Goal: Information Seeking & Learning: Learn about a topic

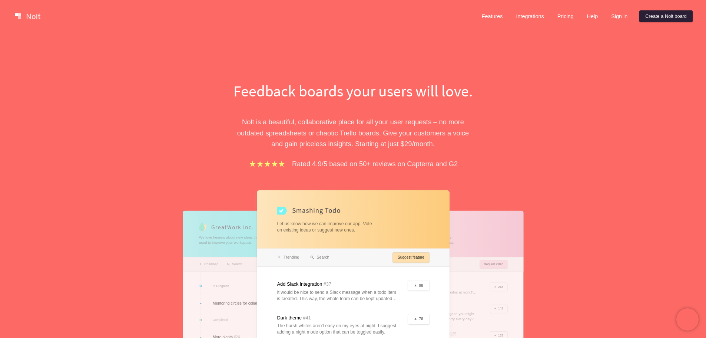
click at [674, 17] on link "Create a Nolt board" at bounding box center [665, 16] width 53 height 12
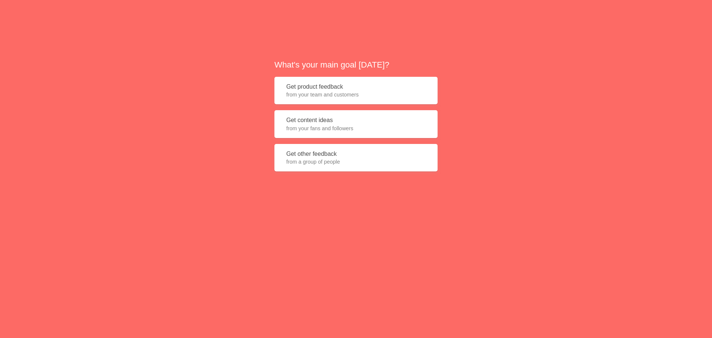
drag, startPoint x: 345, startPoint y: 88, endPoint x: 345, endPoint y: 94, distance: 6.3
click at [345, 89] on button "Get product feedback from your team and customers" at bounding box center [355, 91] width 163 height 28
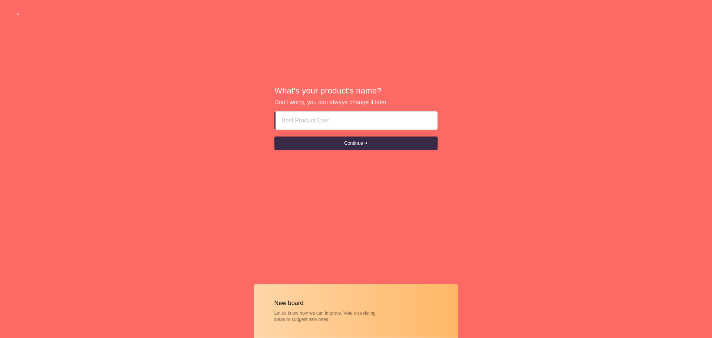
click at [19, 14] on span "button" at bounding box center [18, 14] width 5 height 5
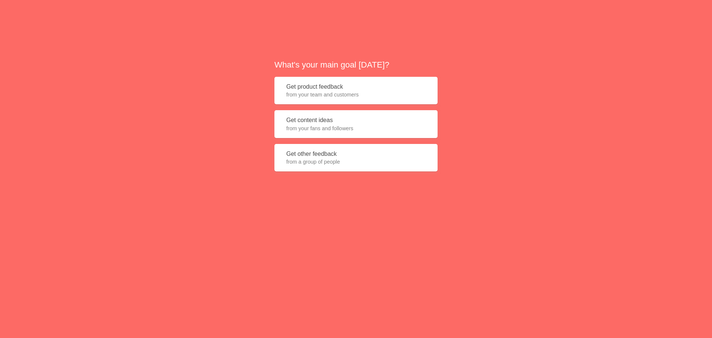
click at [374, 87] on button "Get product feedback from your team and customers" at bounding box center [355, 91] width 163 height 28
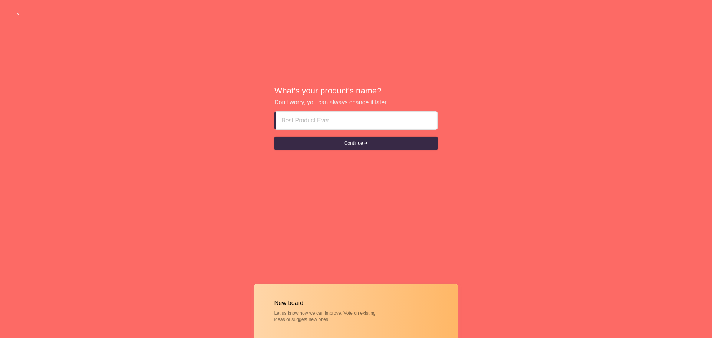
click at [291, 120] on input at bounding box center [356, 121] width 150 height 18
type input "V"
click at [328, 143] on button "Continue" at bounding box center [355, 142] width 163 height 13
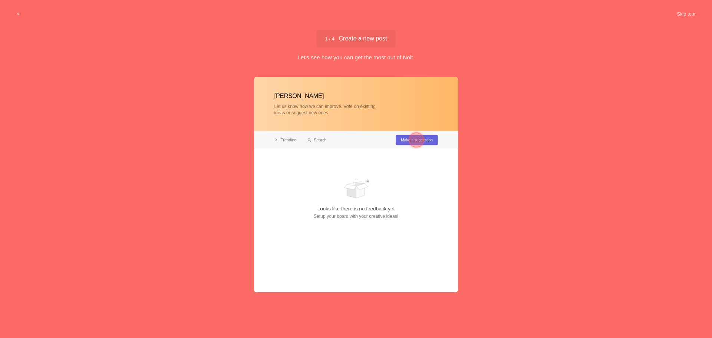
type input "Pascal"
click at [414, 140] on div at bounding box center [416, 139] width 15 height 15
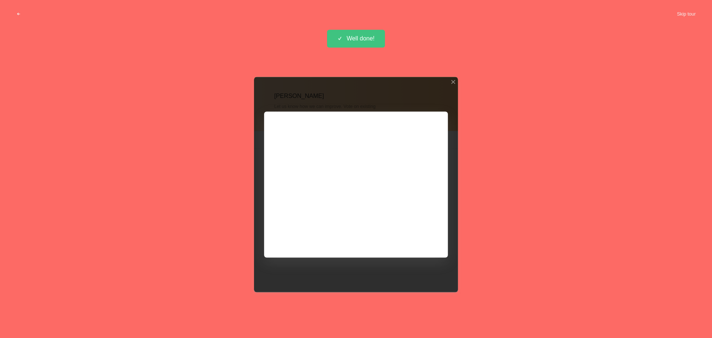
click at [411, 237] on div at bounding box center [356, 184] width 204 height 215
click at [419, 237] on div at bounding box center [356, 184] width 204 height 215
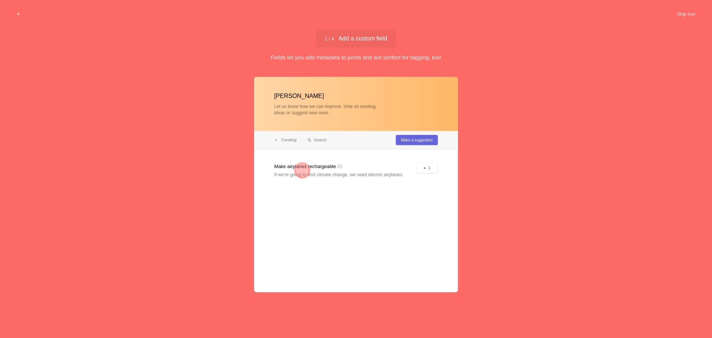
click at [305, 171] on div at bounding box center [302, 170] width 15 height 15
click at [301, 172] on div at bounding box center [302, 170] width 15 height 15
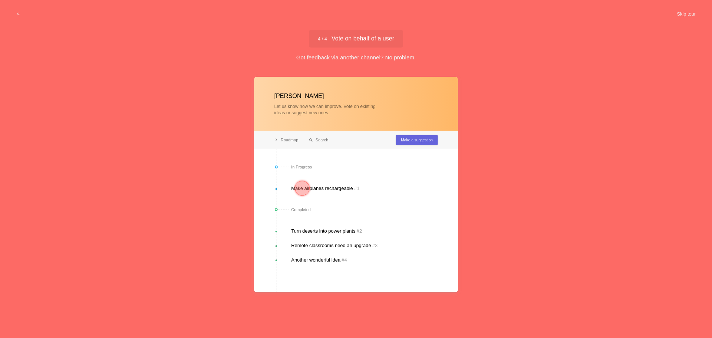
click at [302, 189] on div at bounding box center [302, 188] width 15 height 15
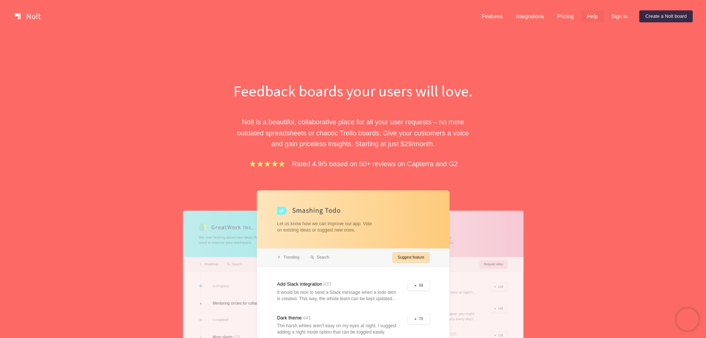
click at [589, 16] on link "Help" at bounding box center [592, 16] width 23 height 12
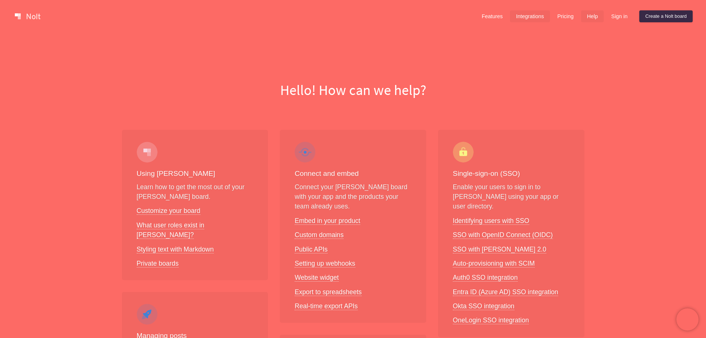
click at [529, 17] on link "Integrations" at bounding box center [530, 16] width 40 height 12
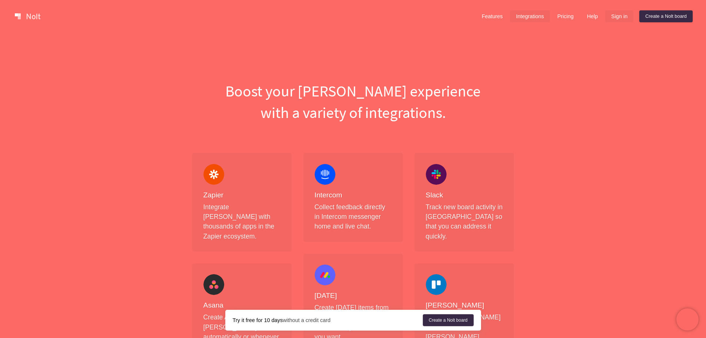
click at [618, 16] on link "Sign in" at bounding box center [619, 16] width 28 height 12
click at [586, 13] on link "Help" at bounding box center [592, 16] width 23 height 12
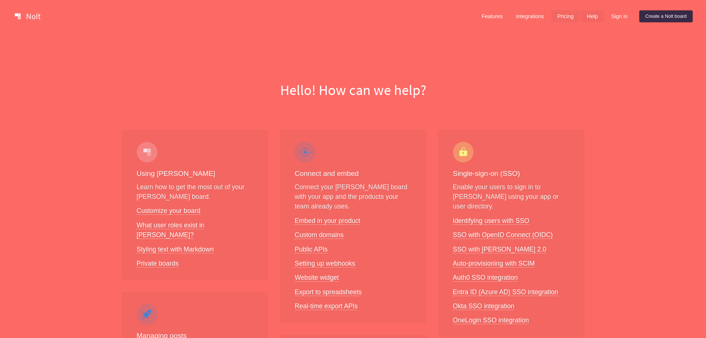
click at [567, 17] on link "Pricing" at bounding box center [566, 16] width 28 height 12
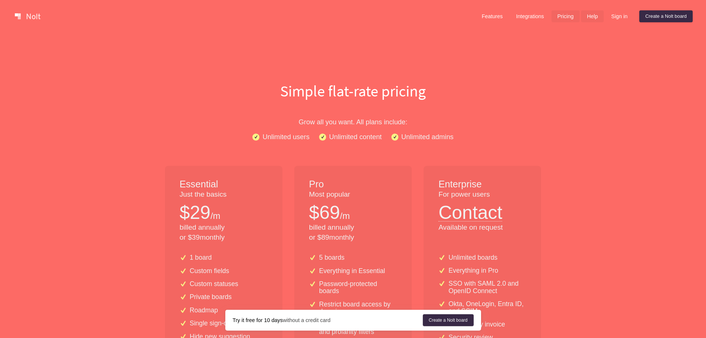
click at [586, 19] on link "Help" at bounding box center [592, 16] width 23 height 12
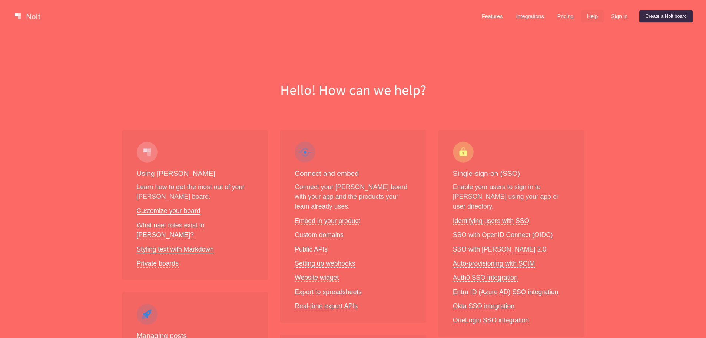
click at [187, 213] on link "Customize your board" at bounding box center [169, 211] width 64 height 8
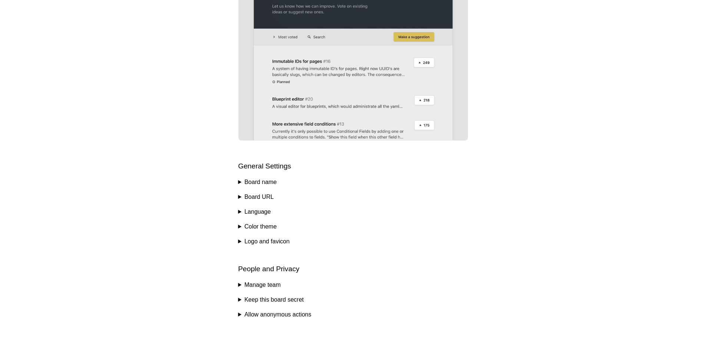
scroll to position [185, 0]
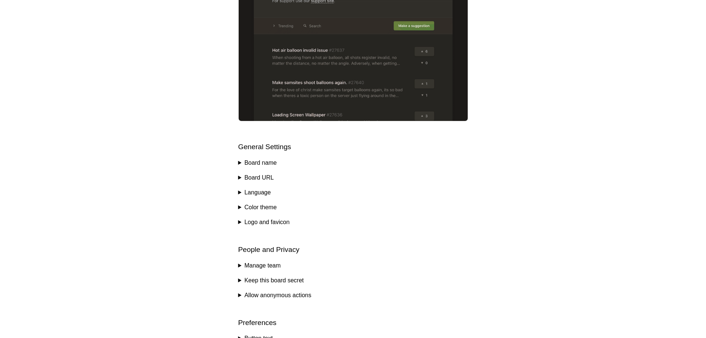
click at [239, 163] on summary "Board name" at bounding box center [353, 162] width 230 height 9
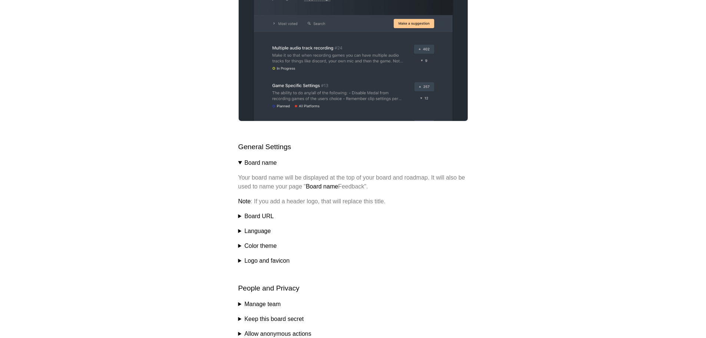
click at [239, 163] on summary "Board name" at bounding box center [353, 162] width 230 height 9
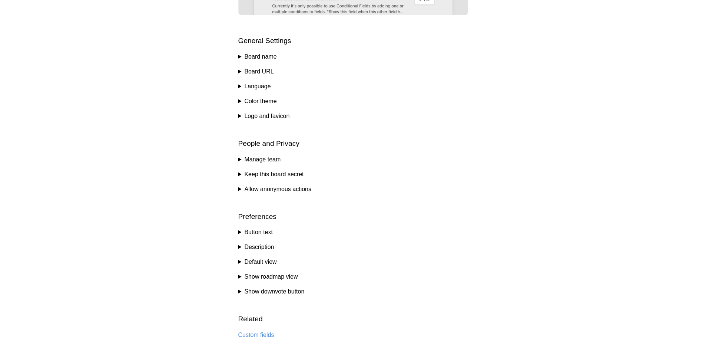
scroll to position [399, 0]
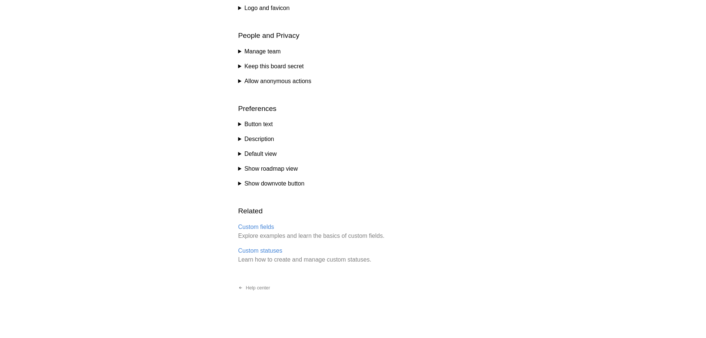
click at [239, 139] on summary "Description" at bounding box center [353, 139] width 230 height 9
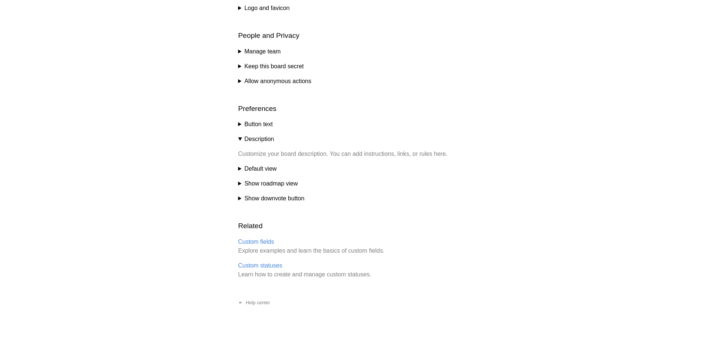
click at [239, 139] on summary "Description" at bounding box center [353, 139] width 230 height 9
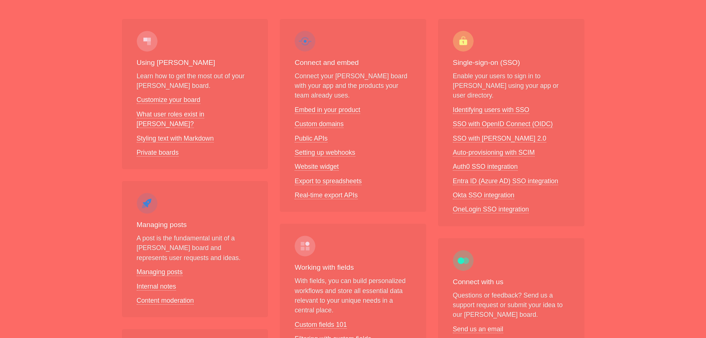
scroll to position [111, 0]
click at [315, 110] on link "Embed in your product" at bounding box center [328, 110] width 66 height 8
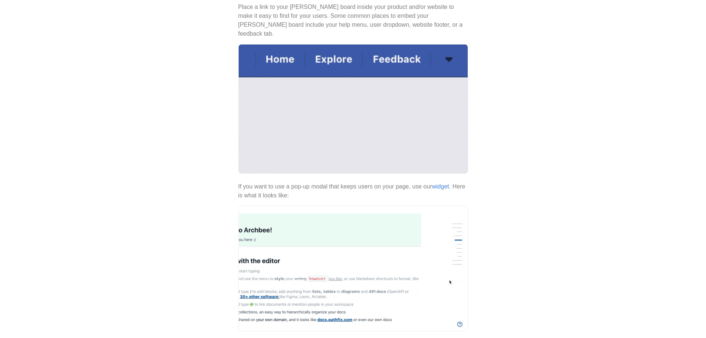
scroll to position [111, 0]
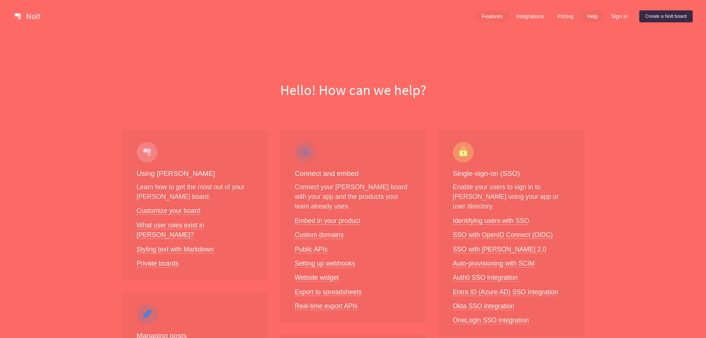
click at [490, 15] on link "Features" at bounding box center [492, 16] width 33 height 12
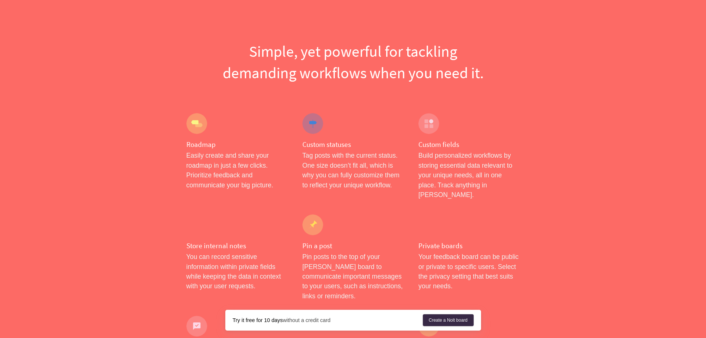
scroll to position [37, 0]
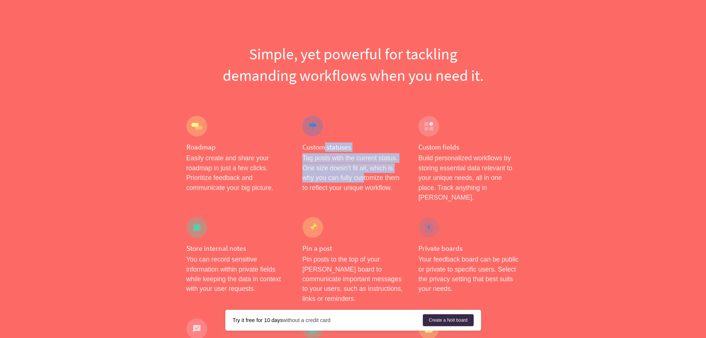
drag, startPoint x: 322, startPoint y: 149, endPoint x: 380, endPoint y: 179, distance: 65.0
click at [363, 178] on div "Custom statuses Tag posts with the current status. One size doesn’t fit all, wh…" at bounding box center [353, 158] width 116 height 101
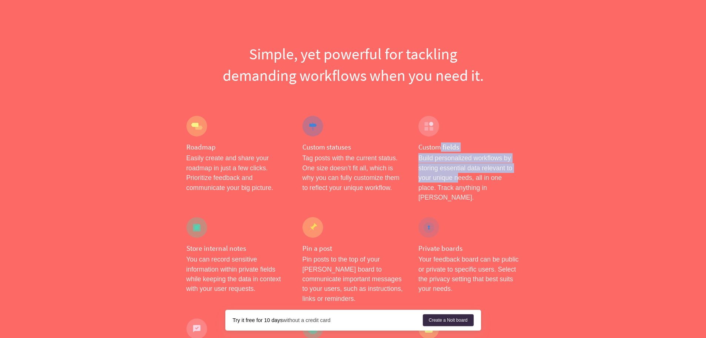
drag, startPoint x: 441, startPoint y: 152, endPoint x: 401, endPoint y: 206, distance: 67.4
click at [461, 185] on div "Custom fields Build personalized workflows by storing essential data relevant t…" at bounding box center [469, 158] width 116 height 101
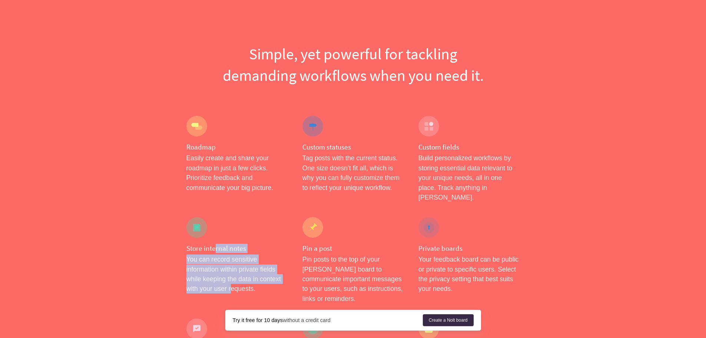
drag, startPoint x: 213, startPoint y: 245, endPoint x: 232, endPoint y: 277, distance: 37.5
click at [231, 276] on div "Store internal notes You can record sensitive information within private fields…" at bounding box center [237, 259] width 116 height 101
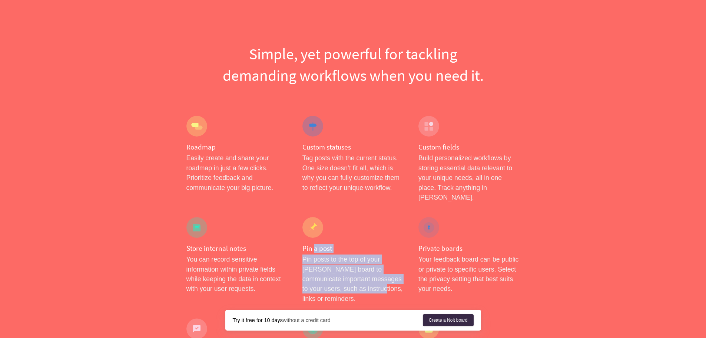
drag, startPoint x: 315, startPoint y: 239, endPoint x: 343, endPoint y: 276, distance: 46.0
click at [343, 276] on div "Pin a post Pin posts to the top of your [PERSON_NAME] board to communicate impo…" at bounding box center [353, 259] width 116 height 101
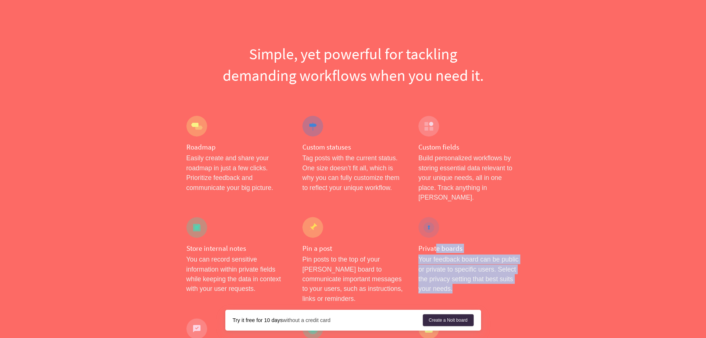
drag, startPoint x: 443, startPoint y: 252, endPoint x: 470, endPoint y: 275, distance: 36.0
click at [470, 275] on div "Private boards Your feedback board can be public or private to specific users. …" at bounding box center [469, 259] width 116 height 101
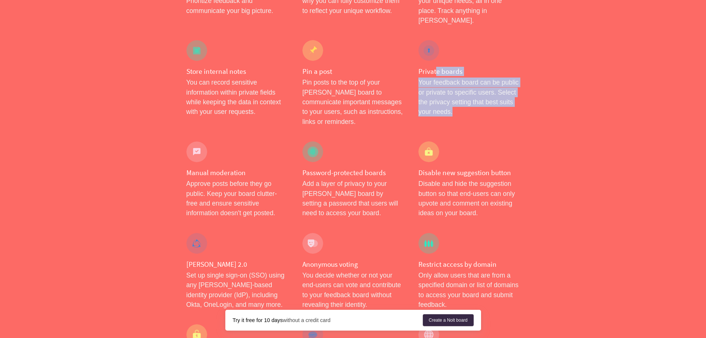
scroll to position [222, 0]
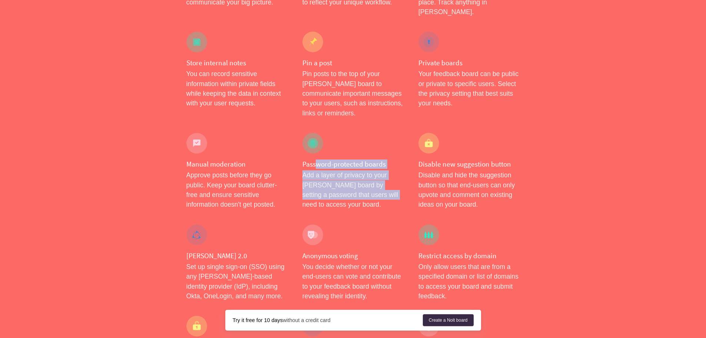
drag, startPoint x: 314, startPoint y: 145, endPoint x: 357, endPoint y: 179, distance: 54.1
click at [357, 179] on div "Password-protected boards Add a layer of privacy to your [PERSON_NAME] board by…" at bounding box center [353, 171] width 116 height 92
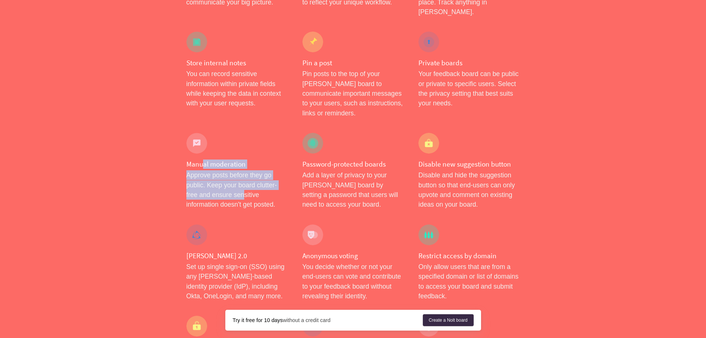
drag, startPoint x: 201, startPoint y: 144, endPoint x: 243, endPoint y: 177, distance: 53.3
click at [243, 177] on div "Manual moderation Approve posts before they go public. Keep your board clutter-…" at bounding box center [237, 171] width 116 height 92
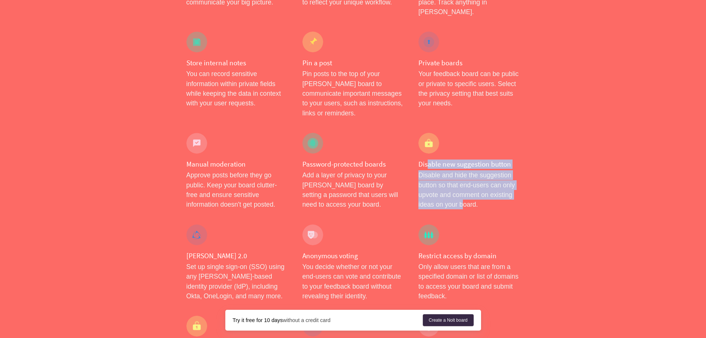
drag, startPoint x: 429, startPoint y: 144, endPoint x: 442, endPoint y: 183, distance: 41.4
click at [464, 182] on div "Disable new suggestion button Disable and hide the suggestion button so that en…" at bounding box center [469, 171] width 116 height 92
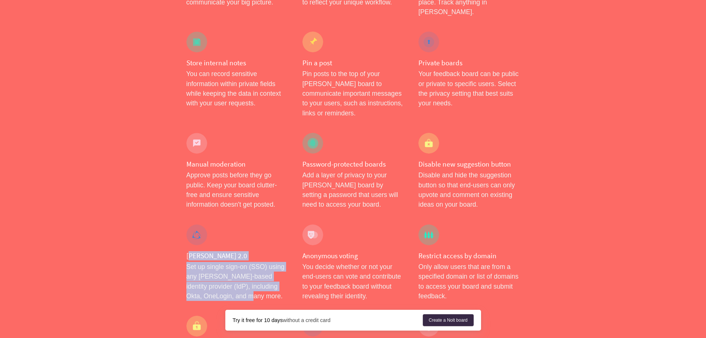
drag, startPoint x: 192, startPoint y: 234, endPoint x: 238, endPoint y: 278, distance: 62.9
click at [238, 278] on div "[PERSON_NAME] 2.0 Set up single sign-on (SSO) using any [PERSON_NAME]-based ide…" at bounding box center [237, 263] width 116 height 92
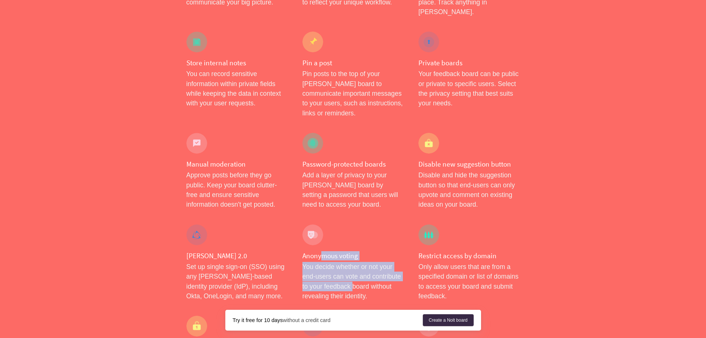
drag, startPoint x: 321, startPoint y: 237, endPoint x: 357, endPoint y: 265, distance: 46.0
click at [356, 265] on div "Anonymous voting You decide whether or not your end-users can vote and contribu…" at bounding box center [353, 263] width 116 height 92
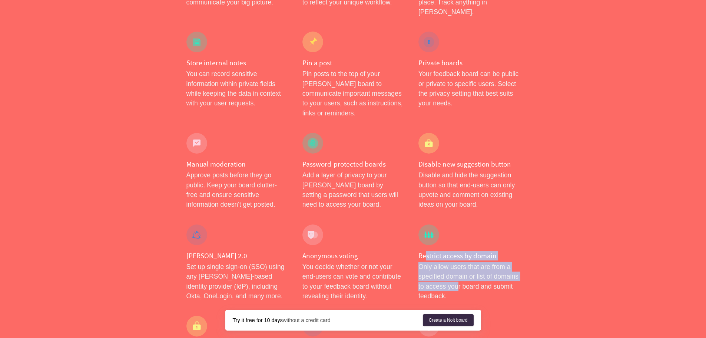
drag, startPoint x: 425, startPoint y: 236, endPoint x: 457, endPoint y: 271, distance: 47.5
click at [457, 271] on div "Restrict access by domain Only allow users that are from a specified domain or …" at bounding box center [469, 263] width 116 height 92
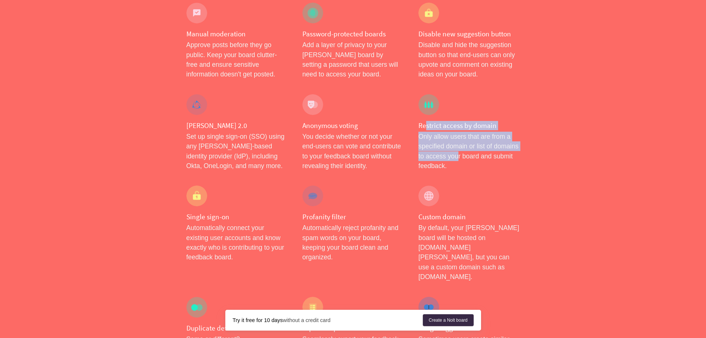
scroll to position [371, 0]
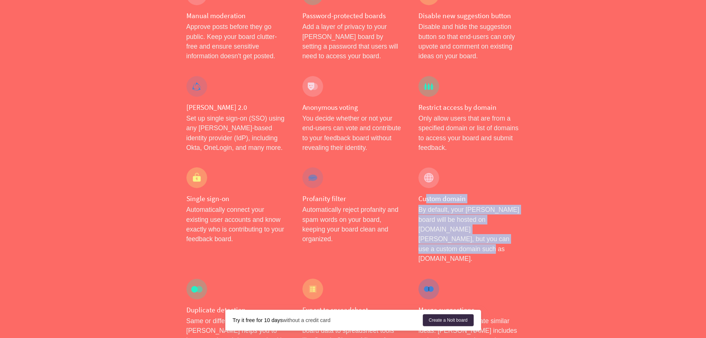
drag, startPoint x: 426, startPoint y: 176, endPoint x: 461, endPoint y: 219, distance: 55.3
click at [473, 221] on div "Custom domain By default, your [PERSON_NAME] board will be hosted on [DOMAIN_NA…" at bounding box center [469, 215] width 116 height 111
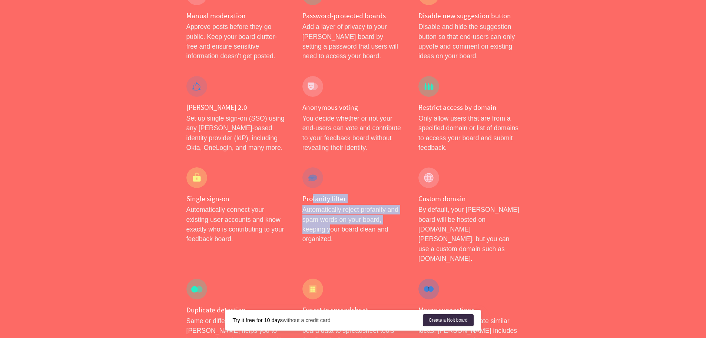
drag, startPoint x: 313, startPoint y: 181, endPoint x: 317, endPoint y: 211, distance: 30.3
click at [331, 214] on div "Profanity filter Automatically reject profanity and spam words on your board, k…" at bounding box center [353, 215] width 116 height 111
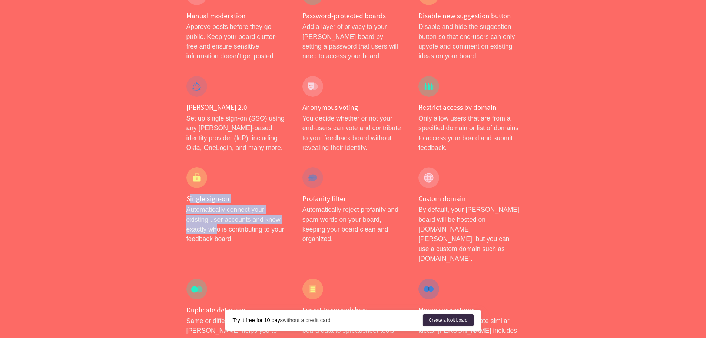
drag, startPoint x: 191, startPoint y: 178, endPoint x: 216, endPoint y: 213, distance: 43.2
click at [216, 213] on div "Single sign-on Automatically connect your existing user accounts and know exact…" at bounding box center [237, 215] width 116 height 111
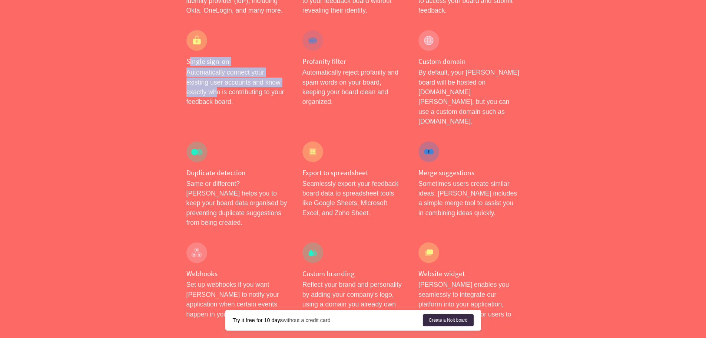
scroll to position [519, 0]
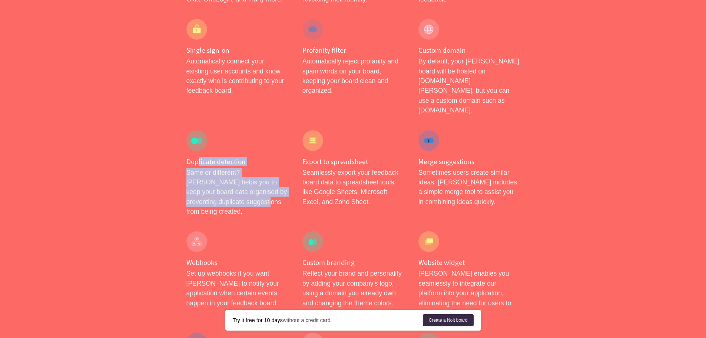
drag, startPoint x: 197, startPoint y: 118, endPoint x: 246, endPoint y: 156, distance: 62.1
click at [240, 162] on div "Duplicate detection Same or different? [PERSON_NAME] helps you to keep your boa…" at bounding box center [237, 173] width 116 height 101
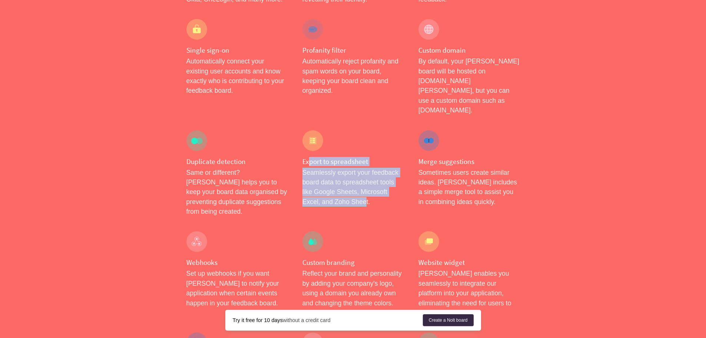
drag, startPoint x: 309, startPoint y: 122, endPoint x: 362, endPoint y: 159, distance: 64.5
click at [362, 159] on div "Export to spreadsheet Seamlessly export your feedback board data to spreadsheet…" at bounding box center [353, 173] width 116 height 101
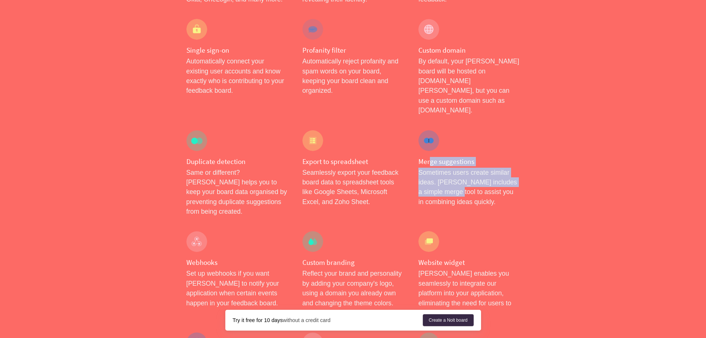
drag, startPoint x: 444, startPoint y: 143, endPoint x: 468, endPoint y: 158, distance: 27.6
click at [468, 158] on div "Merge suggestions Sometimes users create similar ideas. [PERSON_NAME] includes …" at bounding box center [469, 173] width 116 height 101
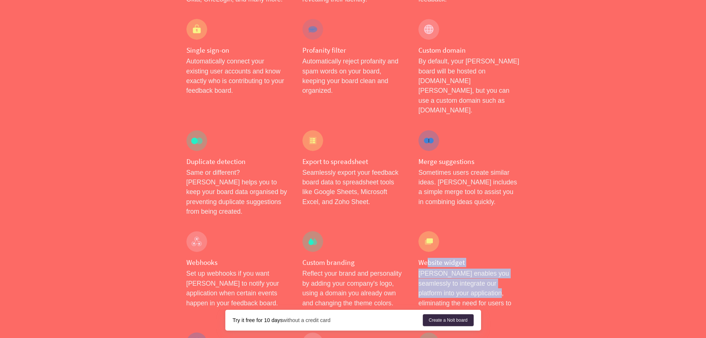
drag, startPoint x: 428, startPoint y: 213, endPoint x: 473, endPoint y: 239, distance: 52.2
click at [473, 239] on div "Website widget [PERSON_NAME] enables you seamlessly to integrate our platform i…" at bounding box center [469, 274] width 116 height 101
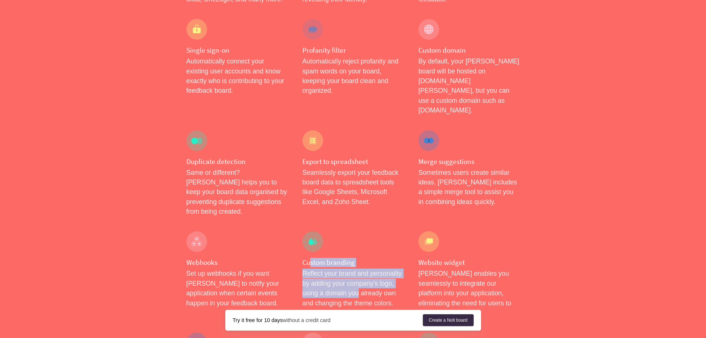
drag, startPoint x: 309, startPoint y: 214, endPoint x: 358, endPoint y: 241, distance: 55.6
click at [358, 241] on div "Custom branding Reflect your brand and personality by adding your company's log…" at bounding box center [353, 274] width 116 height 101
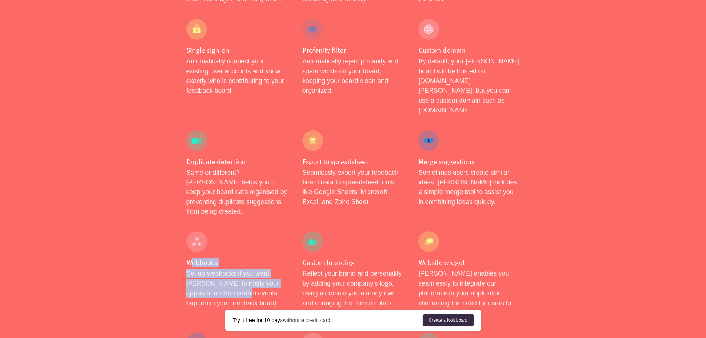
drag, startPoint x: 197, startPoint y: 221, endPoint x: 239, endPoint y: 252, distance: 52.2
click at [232, 247] on div "Webhooks Set up webhooks if you want [PERSON_NAME] to notify your application w…" at bounding box center [237, 274] width 116 height 101
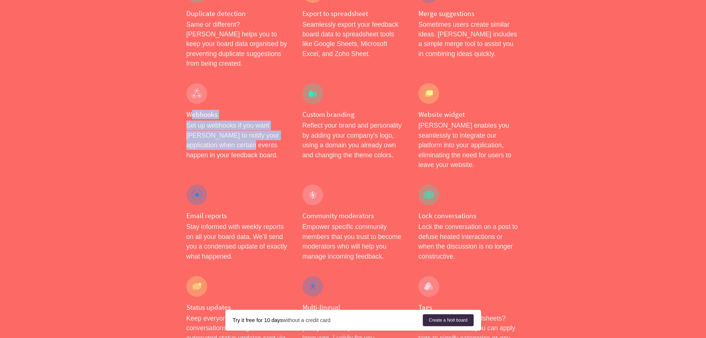
scroll to position [667, 0]
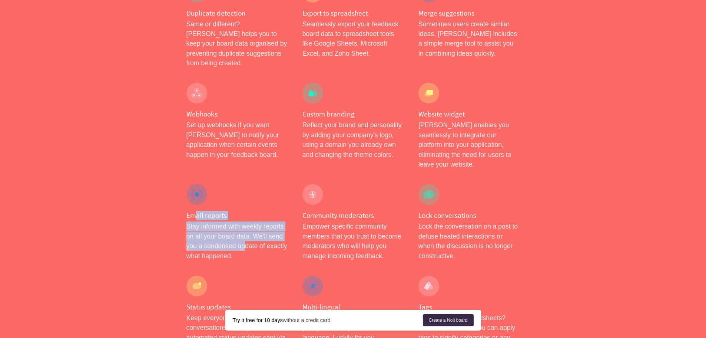
drag, startPoint x: 195, startPoint y: 155, endPoint x: 248, endPoint y: 190, distance: 63.2
click at [248, 190] on div "Email reports Stay informed with weekly reports on all your board data. We’ll s…" at bounding box center [237, 222] width 116 height 92
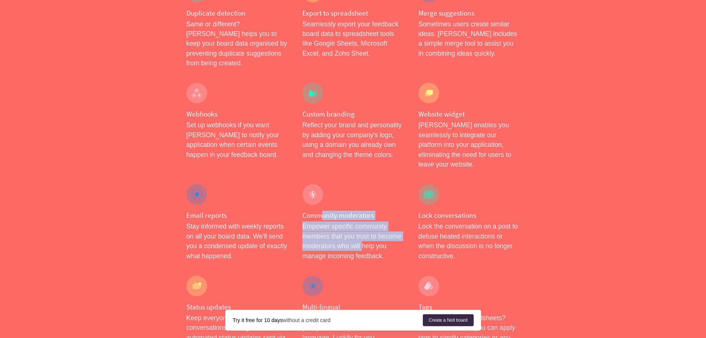
drag, startPoint x: 321, startPoint y: 159, endPoint x: 365, endPoint y: 189, distance: 52.9
click at [364, 189] on div "Community moderators Empower specific community members that you trust to becom…" at bounding box center [353, 222] width 116 height 92
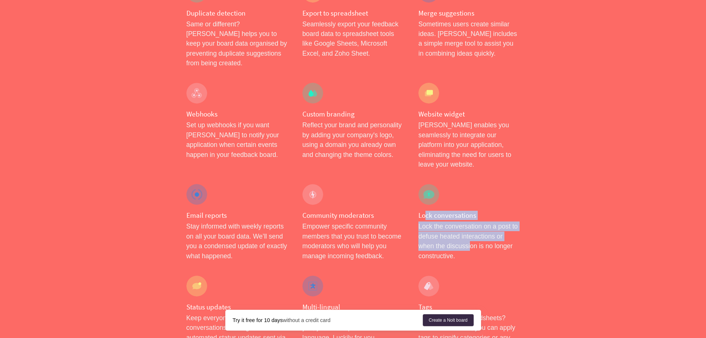
drag, startPoint x: 432, startPoint y: 156, endPoint x: 469, endPoint y: 187, distance: 47.9
click at [469, 187] on div "Lock conversations Lock the conversation on a post to defuse heated interaction…" at bounding box center [469, 222] width 116 height 92
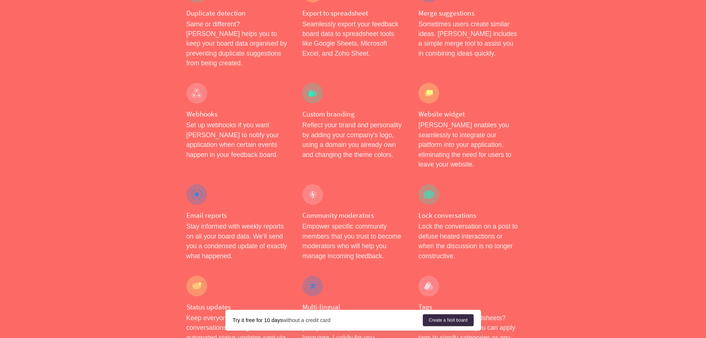
click at [593, 199] on div "Features Integrations Pricing Help Sign in Create a [PERSON_NAME] board Menu Si…" at bounding box center [353, 143] width 706 height 1621
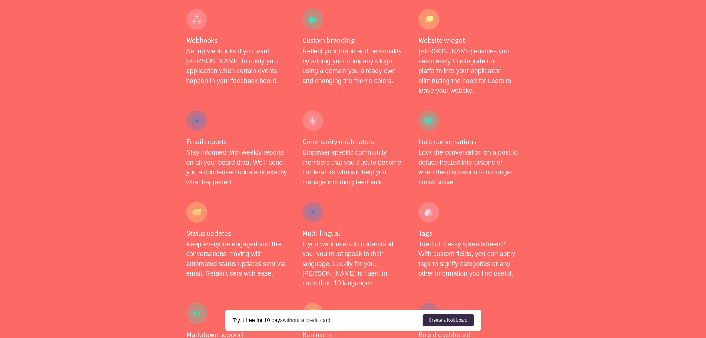
scroll to position [741, 0]
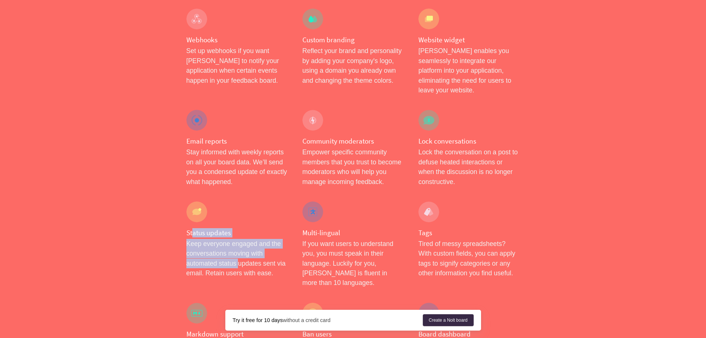
drag, startPoint x: 192, startPoint y: 172, endPoint x: 239, endPoint y: 201, distance: 55.6
click at [238, 201] on div "Status updates Keep everyone engaged and the conversations moving with automate…" at bounding box center [237, 244] width 116 height 101
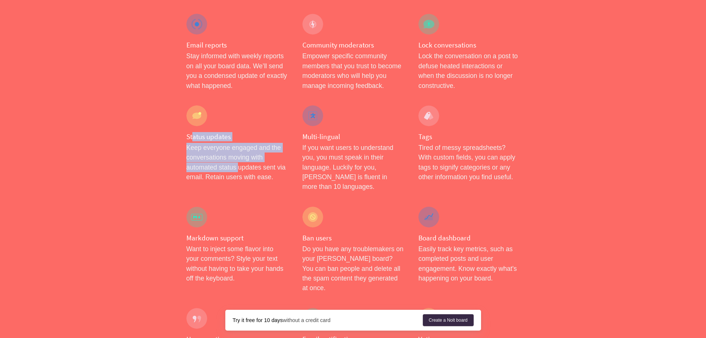
scroll to position [853, 0]
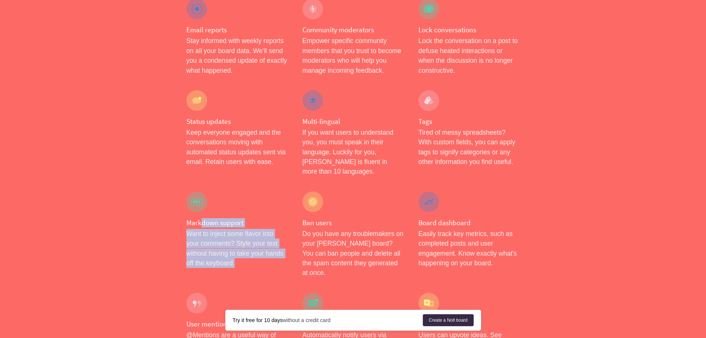
drag, startPoint x: 201, startPoint y: 155, endPoint x: 243, endPoint y: 192, distance: 56.0
click at [242, 192] on div "Markdown support Want to inject some flavor into your comments? Style your text…" at bounding box center [237, 234] width 116 height 101
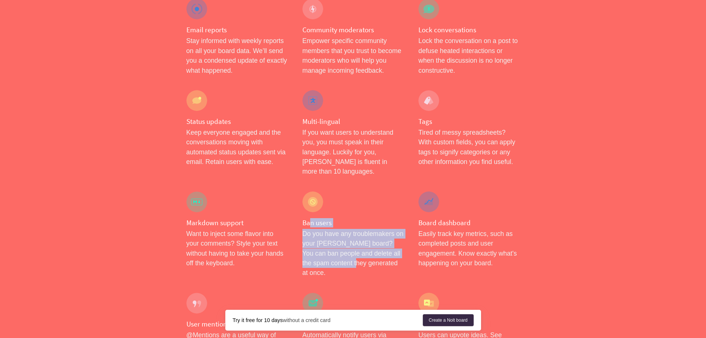
drag, startPoint x: 309, startPoint y: 154, endPoint x: 361, endPoint y: 192, distance: 64.1
click at [360, 192] on div "Ban users Do you have any troublemakers on your [PERSON_NAME] board? You can ba…" at bounding box center [353, 234] width 116 height 101
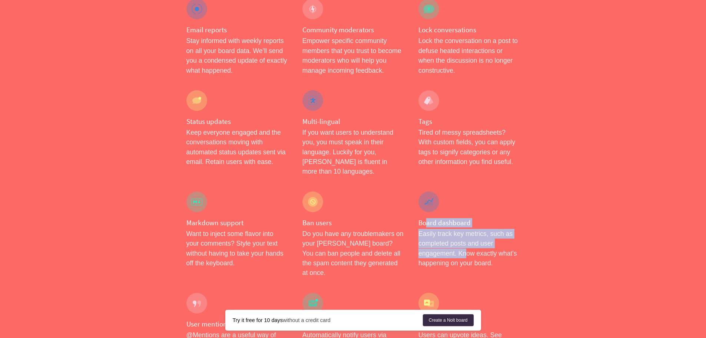
drag, startPoint x: 426, startPoint y: 152, endPoint x: 466, endPoint y: 189, distance: 55.1
click at [466, 189] on div "Board dashboard Easily track key metrics, such as completed posts and user enga…" at bounding box center [469, 234] width 116 height 101
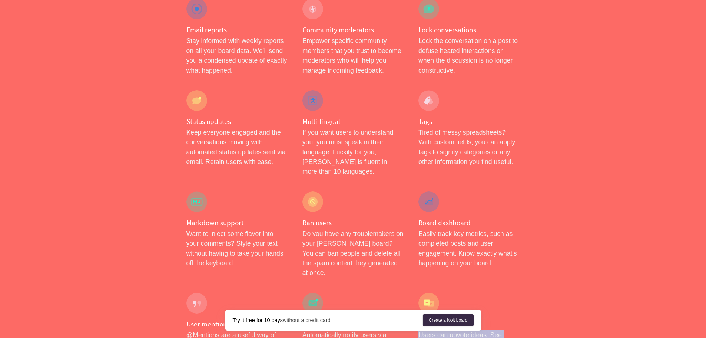
drag, startPoint x: 454, startPoint y: 271, endPoint x: 455, endPoint y: 293, distance: 22.3
click at [464, 291] on div "Voting Users can upvote ideas. See which suggestions get the most votes and pri…" at bounding box center [469, 331] width 116 height 92
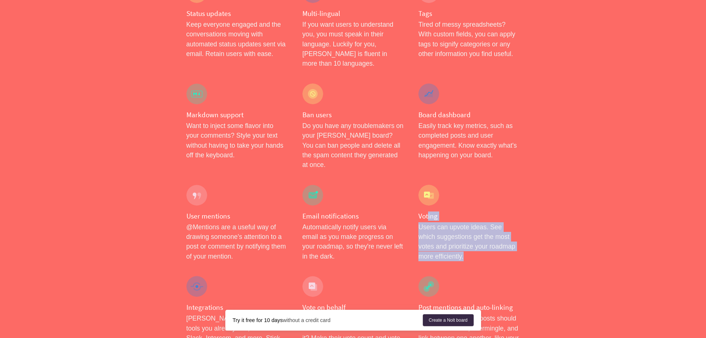
scroll to position [1038, 0]
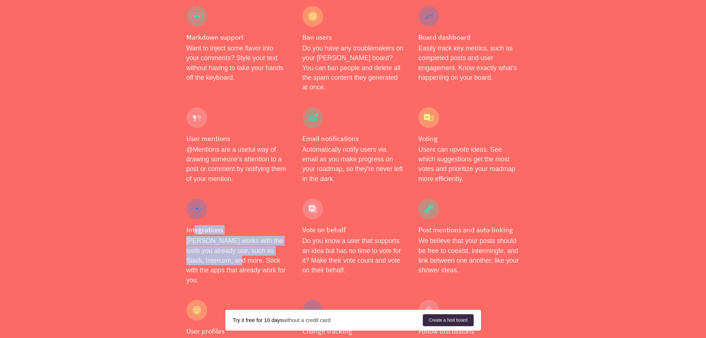
drag, startPoint x: 218, startPoint y: 159, endPoint x: 251, endPoint y: 187, distance: 42.6
click at [249, 191] on div "Integrations [PERSON_NAME] works with the tools you already use, such as Slack,…" at bounding box center [237, 241] width 116 height 101
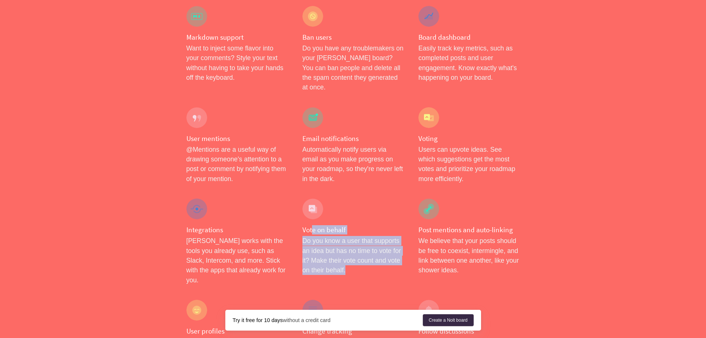
drag, startPoint x: 314, startPoint y: 153, endPoint x: 385, endPoint y: 191, distance: 80.6
click at [376, 193] on div "Vote on behalf Do you know a user that supports an idea but has no time to vote…" at bounding box center [353, 241] width 116 height 101
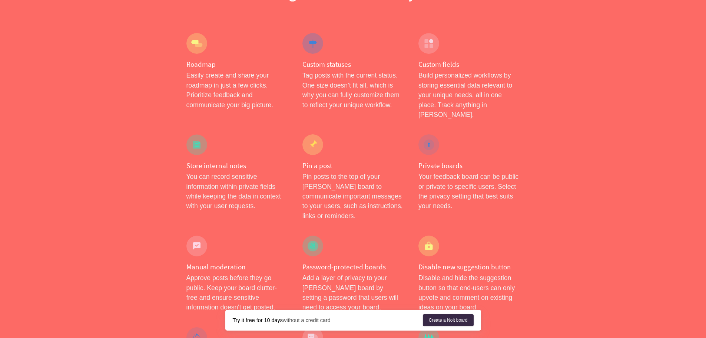
scroll to position [0, 0]
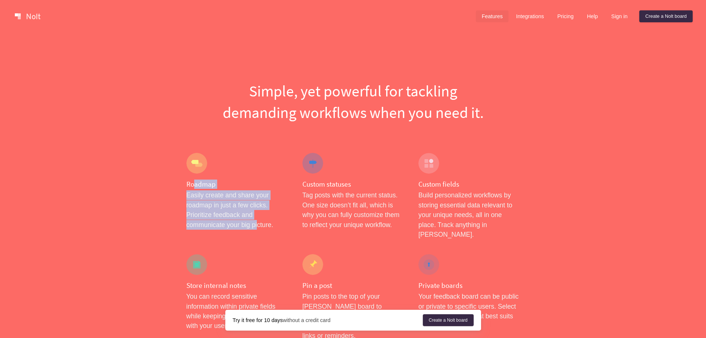
drag, startPoint x: 203, startPoint y: 194, endPoint x: 278, endPoint y: 220, distance: 79.2
click at [258, 225] on div "Roadmap Easily create and share your roadmap in just a few clicks. Prioritize f…" at bounding box center [237, 195] width 116 height 101
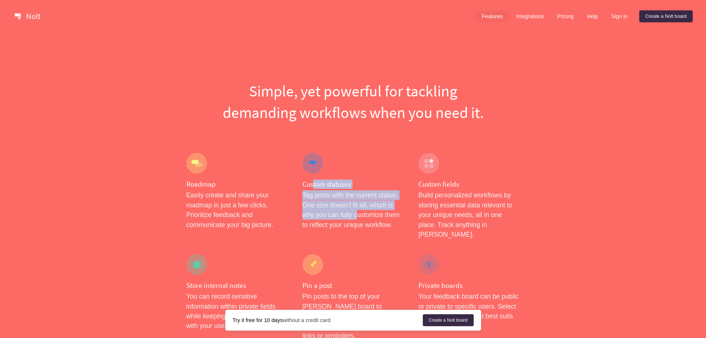
drag, startPoint x: 314, startPoint y: 184, endPoint x: 370, endPoint y: 216, distance: 64.4
click at [366, 215] on div "Custom statuses Tag posts with the current status. One size doesn’t fit all, wh…" at bounding box center [353, 195] width 116 height 101
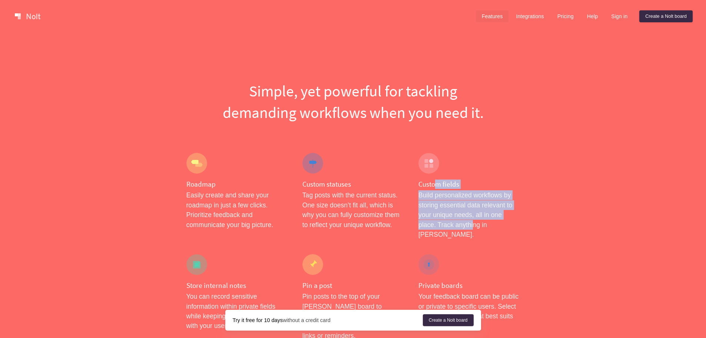
drag, startPoint x: 436, startPoint y: 189, endPoint x: 472, endPoint y: 222, distance: 49.0
click at [474, 222] on div "Custom fields Build personalized workflows by storing essential data relevant t…" at bounding box center [469, 195] width 116 height 101
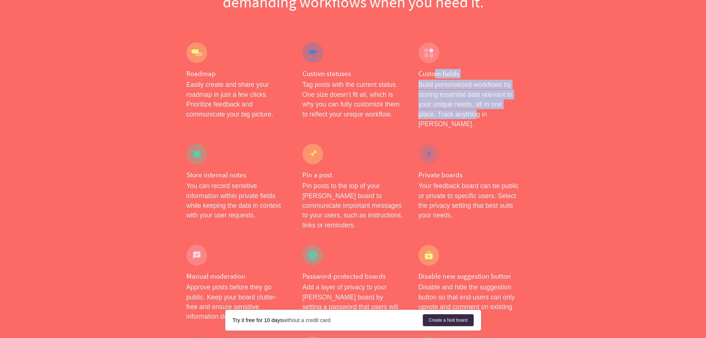
scroll to position [148, 0]
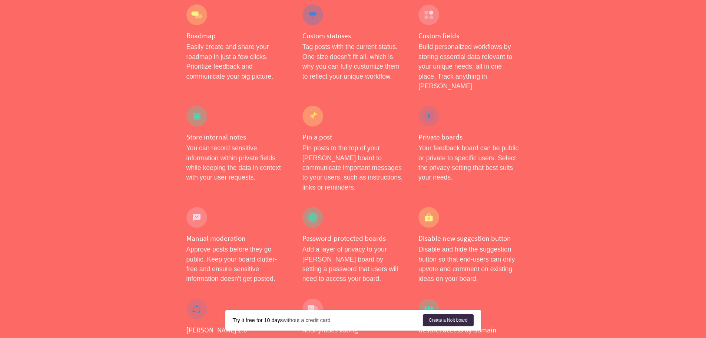
drag, startPoint x: 130, startPoint y: 166, endPoint x: 107, endPoint y: 161, distance: 23.6
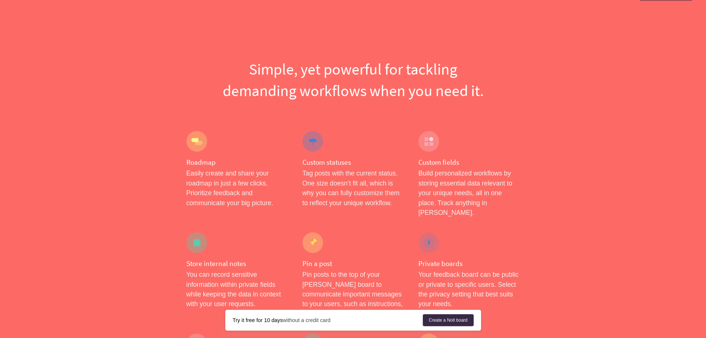
scroll to position [0, 0]
